Goal: Task Accomplishment & Management: Manage account settings

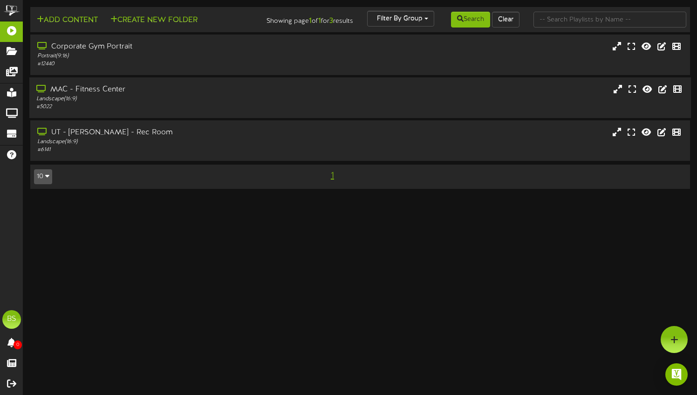
click at [176, 95] on div "MAC - Fitness Center" at bounding box center [167, 89] width 262 height 11
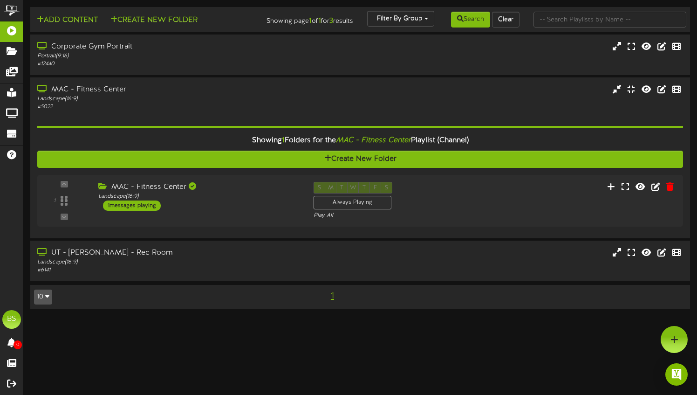
click at [139, 318] on html "ChannelValet Playlists Folders Messages My Library Groups Devices Help BS Britt…" at bounding box center [348, 159] width 697 height 318
click at [552, 206] on div "3 ( 16:9" at bounding box center [360, 201] width 654 height 38
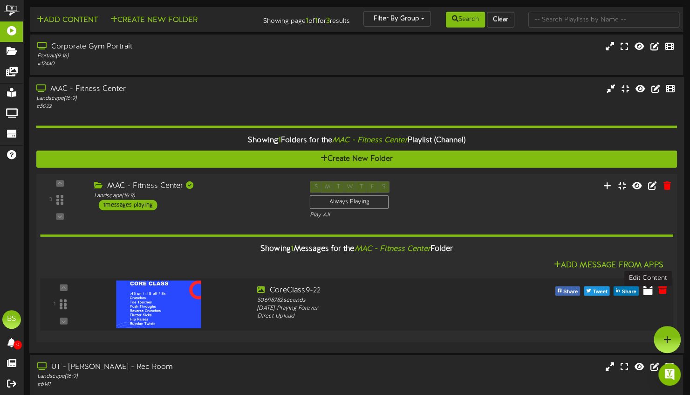
click at [650, 294] on icon at bounding box center [647, 289] width 9 height 10
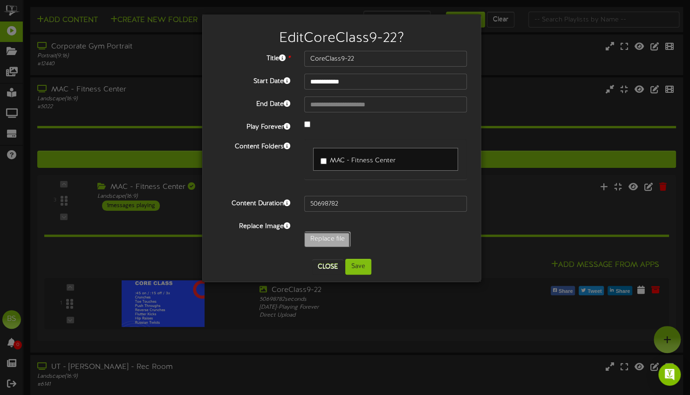
type input "**********"
type input "HIIT9-23"
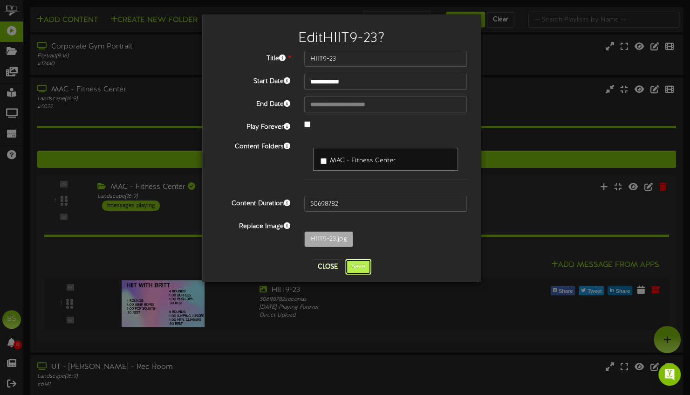
click at [364, 267] on button "Save" at bounding box center [358, 267] width 26 height 16
